Goal: Transaction & Acquisition: Download file/media

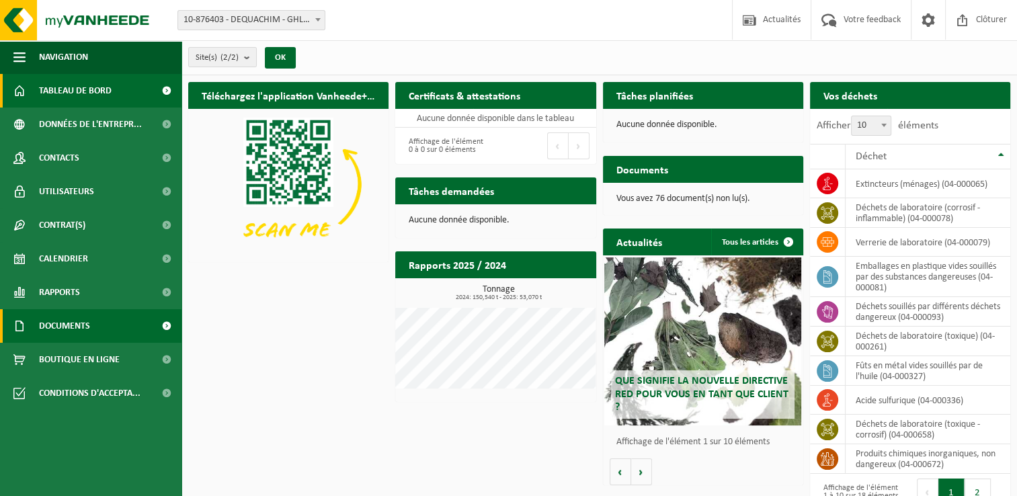
click at [73, 323] on span "Documents" at bounding box center [64, 326] width 51 height 34
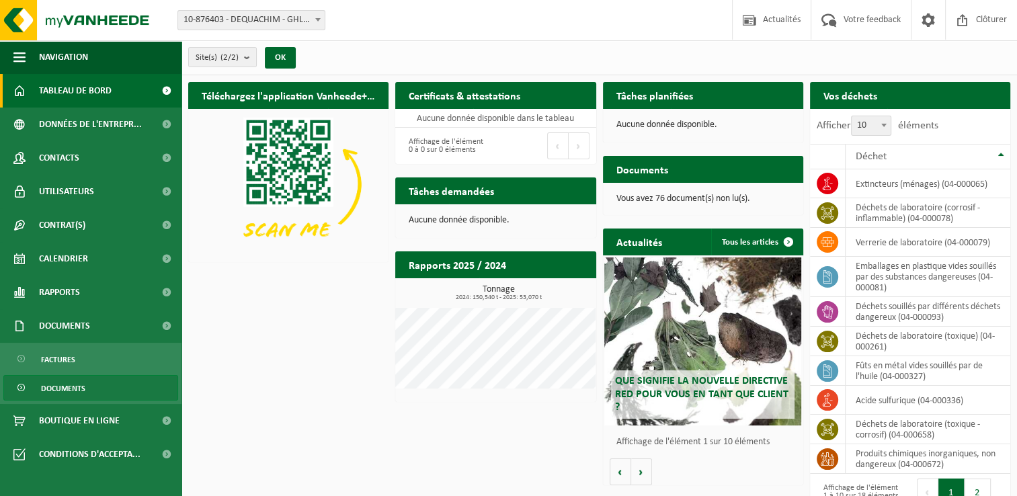
click at [68, 390] on span "Documents" at bounding box center [63, 389] width 44 height 26
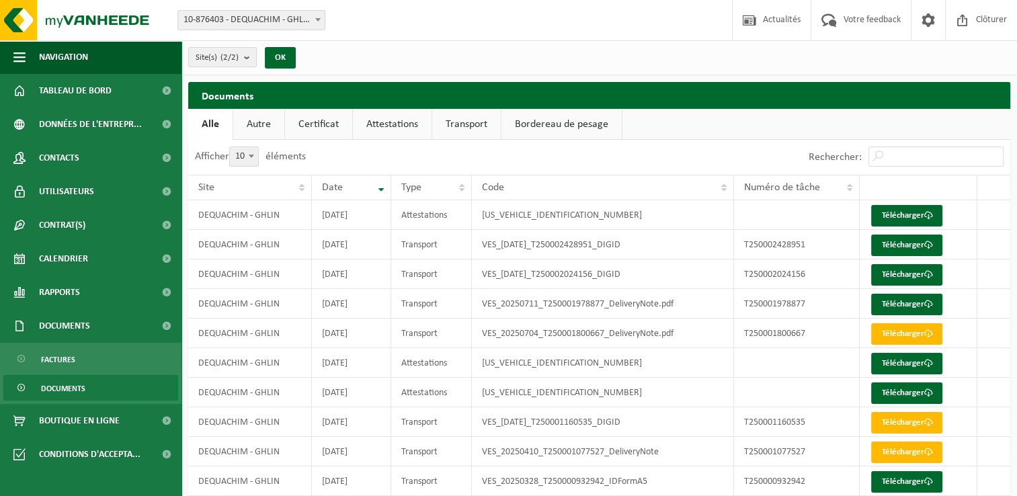
click at [538, 124] on link "Bordereau de pesage" at bounding box center [562, 124] width 120 height 31
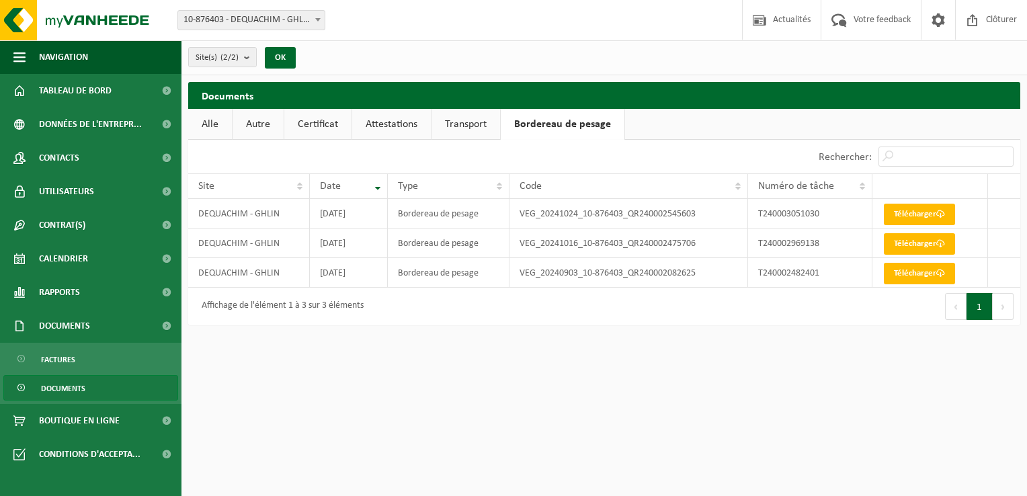
click at [463, 126] on link "Transport" at bounding box center [466, 124] width 69 height 31
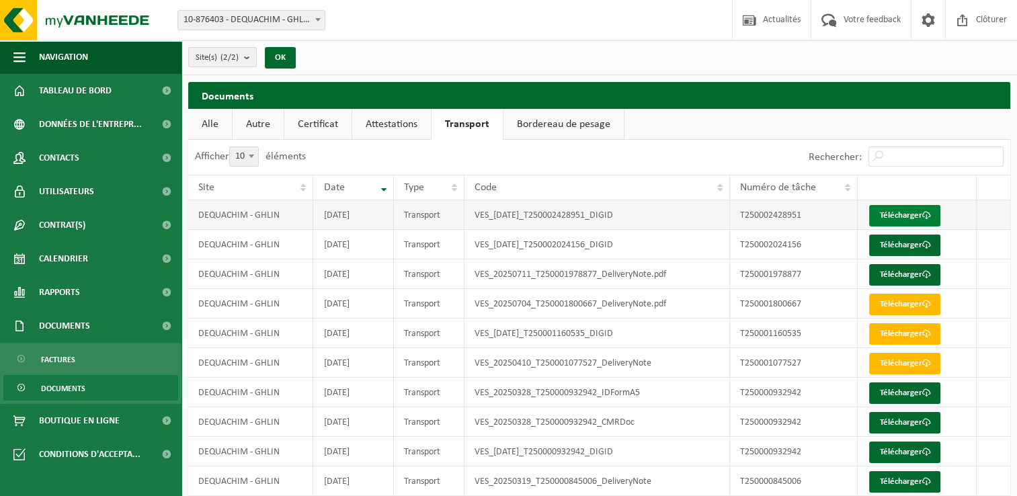
click at [900, 208] on link "Télécharger" at bounding box center [904, 216] width 71 height 22
click at [904, 241] on link "Télécharger" at bounding box center [904, 246] width 71 height 22
click at [896, 276] on link "Télécharger" at bounding box center [904, 275] width 71 height 22
